Goal: Information Seeking & Learning: Find specific page/section

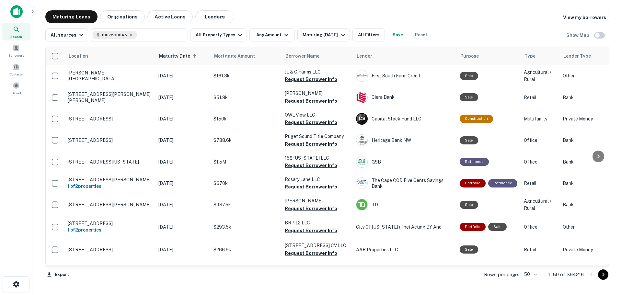
click at [14, 12] on img at bounding box center [16, 11] width 12 height 13
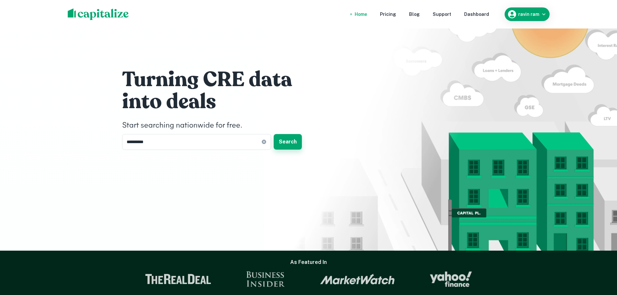
click at [291, 143] on button "Search" at bounding box center [288, 142] width 28 height 16
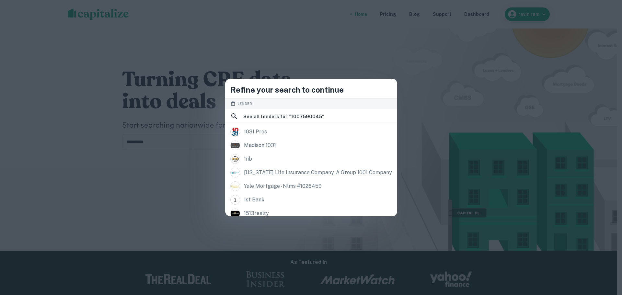
click at [397, 59] on div "Refine your search to continue Lender See all lenders for " 1007590045 " 1031 p…" at bounding box center [311, 147] width 622 height 295
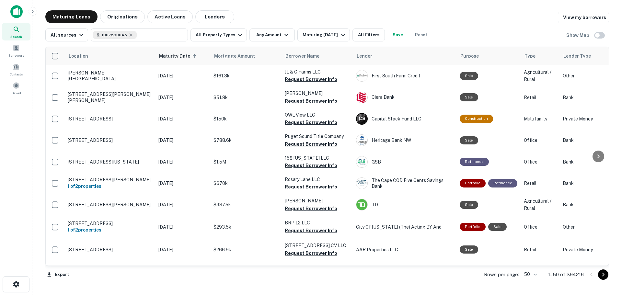
click at [430, 11] on div "Maturing Loans Originations Active Loans Lenders View my borrowers" at bounding box center [327, 16] width 564 height 13
click at [367, 31] on button "All Filters" at bounding box center [369, 35] width 32 height 13
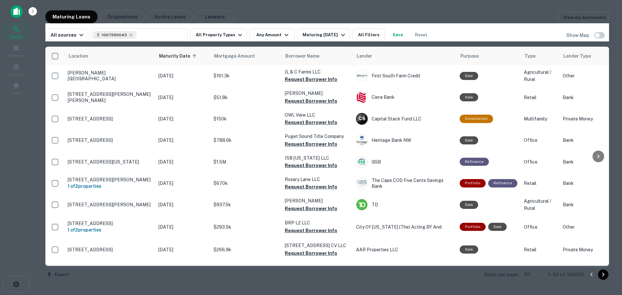
scroll to position [325, 0]
click at [392, 8] on div at bounding box center [311, 147] width 622 height 295
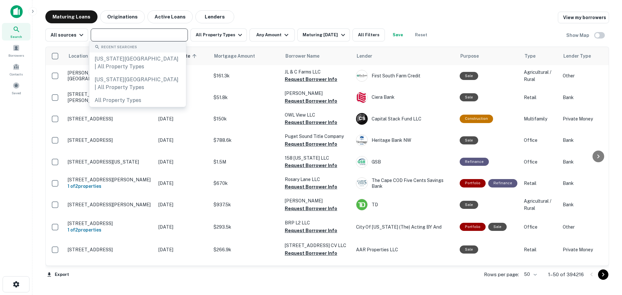
click at [129, 36] on input "text" at bounding box center [139, 34] width 92 height 9
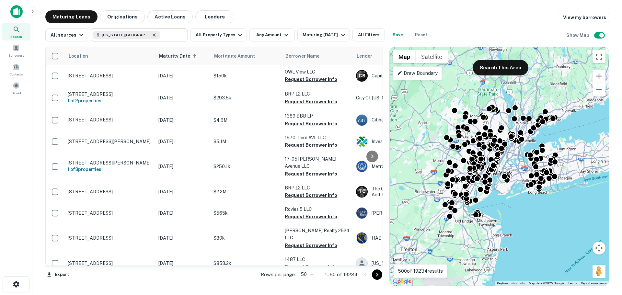
click at [152, 36] on icon at bounding box center [154, 34] width 5 height 5
type input "**********"
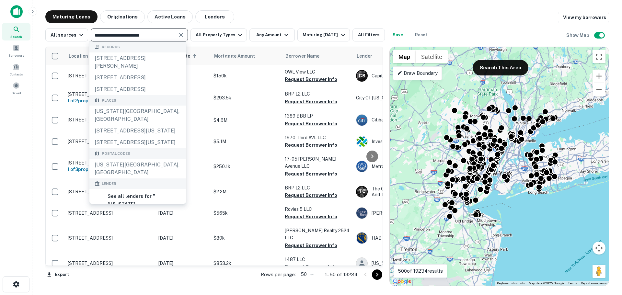
drag, startPoint x: 246, startPoint y: 9, endPoint x: 166, endPoint y: 41, distance: 86.5
click at [246, 9] on main "**********" at bounding box center [327, 147] width 590 height 295
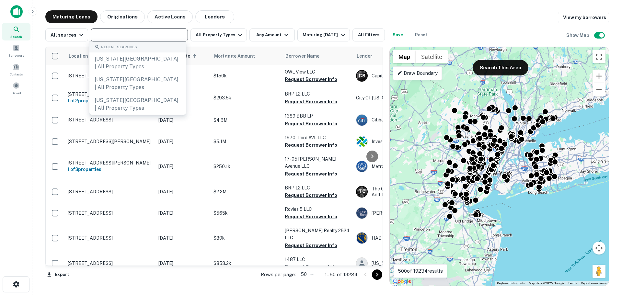
click at [141, 38] on input "text" at bounding box center [139, 34] width 92 height 9
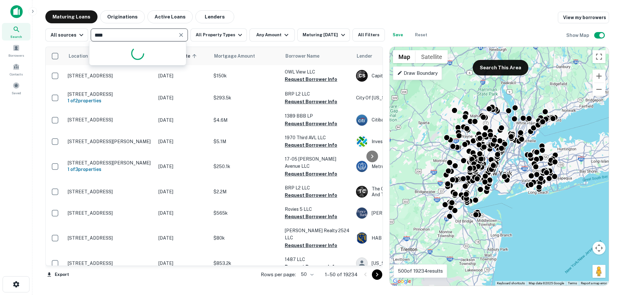
type input "*****"
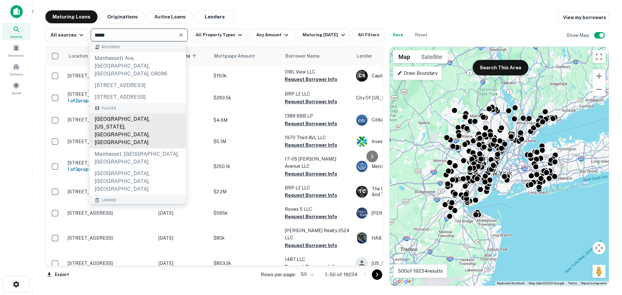
click at [143, 127] on div "[GEOGRAPHIC_DATA], [US_STATE], [GEOGRAPHIC_DATA], [GEOGRAPHIC_DATA]" at bounding box center [137, 130] width 97 height 35
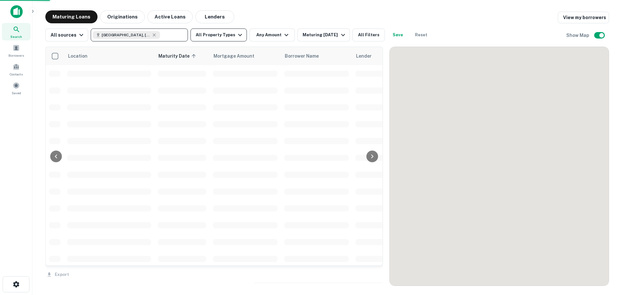
click at [222, 37] on button "All Property Types" at bounding box center [219, 35] width 56 height 13
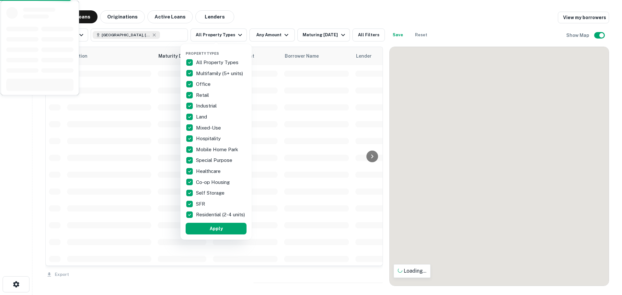
click at [248, 18] on div at bounding box center [311, 147] width 622 height 295
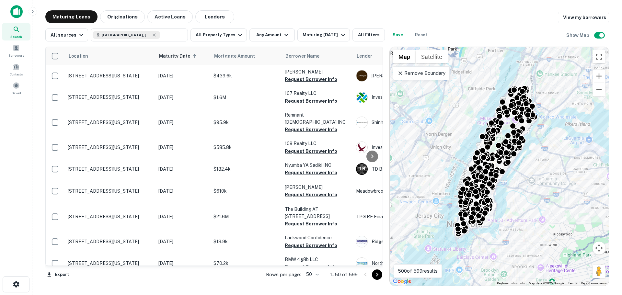
click at [283, 7] on main "Maturing Loans Originations Active Loans Lenders View my borrowers All sources …" at bounding box center [327, 147] width 590 height 295
click at [452, 15] on div "Maturing Loans Originations Active Loans Lenders View my borrowers" at bounding box center [327, 16] width 564 height 13
